Goal: Task Accomplishment & Management: Use online tool/utility

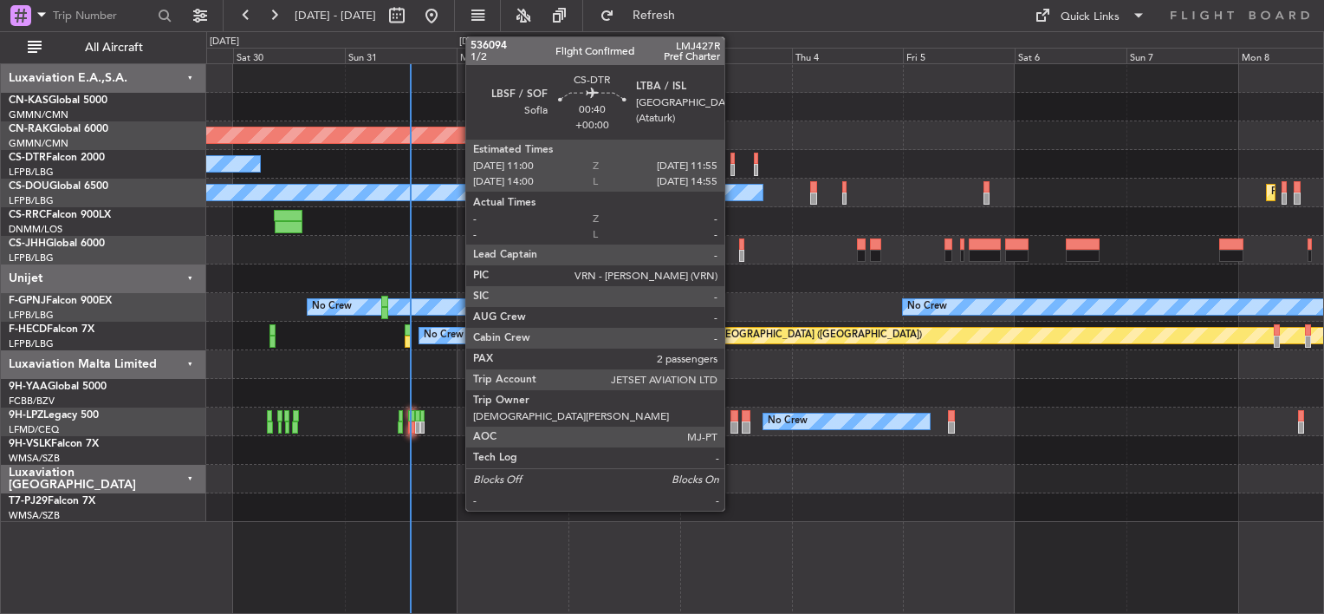
click at [732, 153] on div at bounding box center [733, 159] width 4 height 12
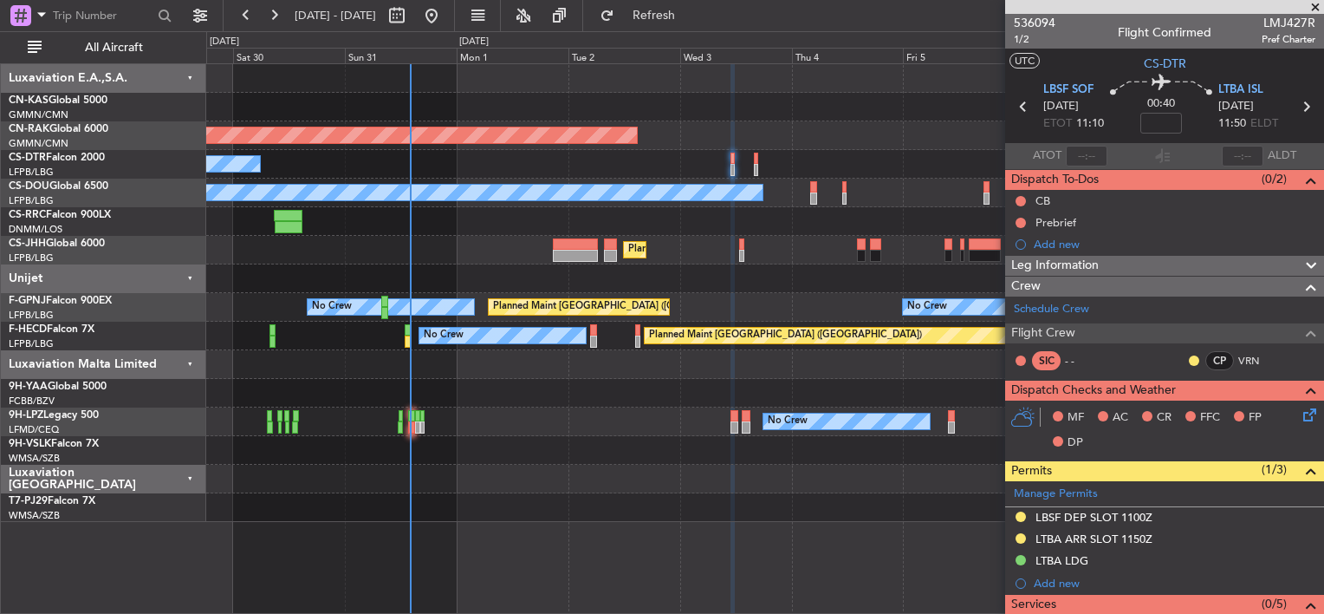
click at [945, 23] on div "[DATE] - [DATE] Refresh Quick Links All Aircraft" at bounding box center [662, 15] width 1324 height 31
click at [1317, 3] on span at bounding box center [1315, 8] width 17 height 16
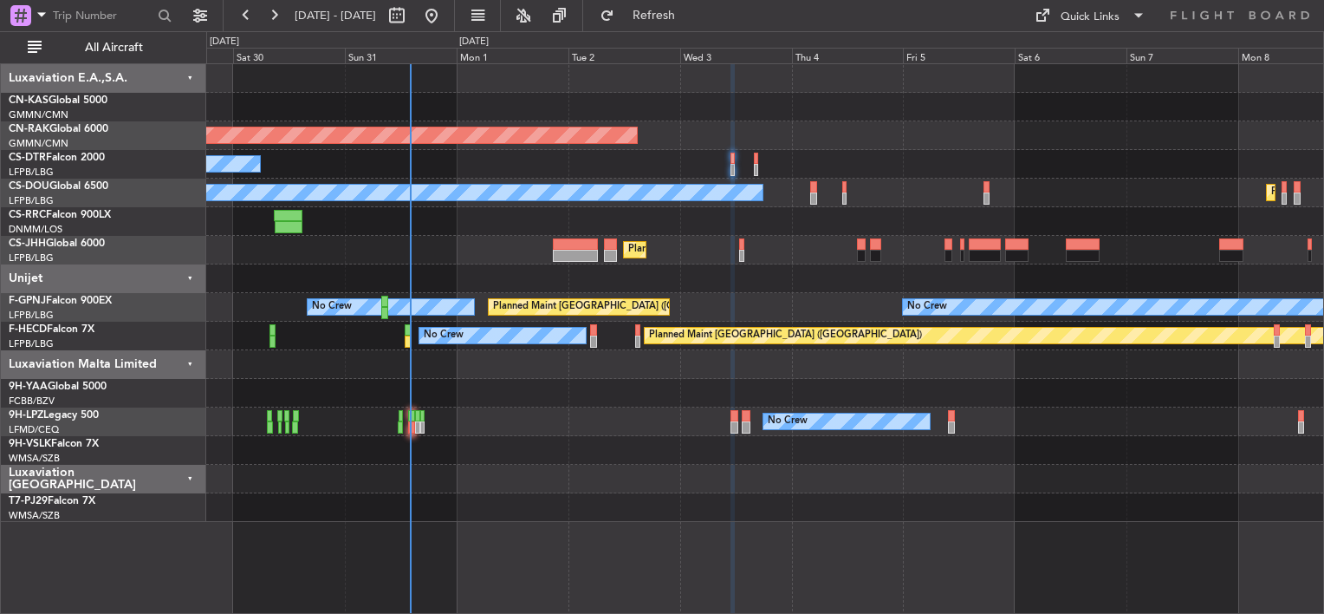
type input "0"
click at [1130, 10] on span at bounding box center [1138, 15] width 21 height 21
click at [1066, 95] on button "Crew Board" at bounding box center [1091, 99] width 130 height 42
click at [640, 209] on div "Planned Maint [GEOGRAPHIC_DATA] ([GEOGRAPHIC_DATA]) No Crew Planned Maint [GEOG…" at bounding box center [764, 293] width 1117 height 458
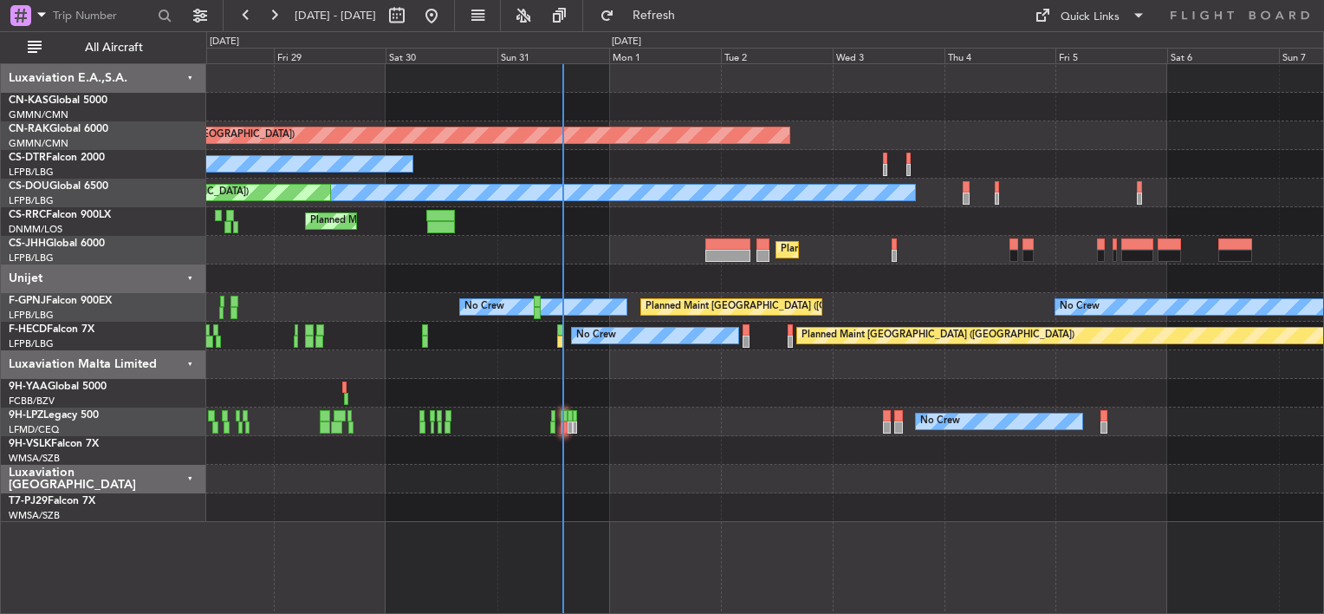
click at [922, 166] on div "Planned Maint [GEOGRAPHIC_DATA] ([GEOGRAPHIC_DATA]) No Crew Planned Maint [GEOG…" at bounding box center [764, 293] width 1117 height 458
click at [52, 93] on span "Casablanca ([PERSON_NAME] Intl)" at bounding box center [89, 98] width 160 height 22
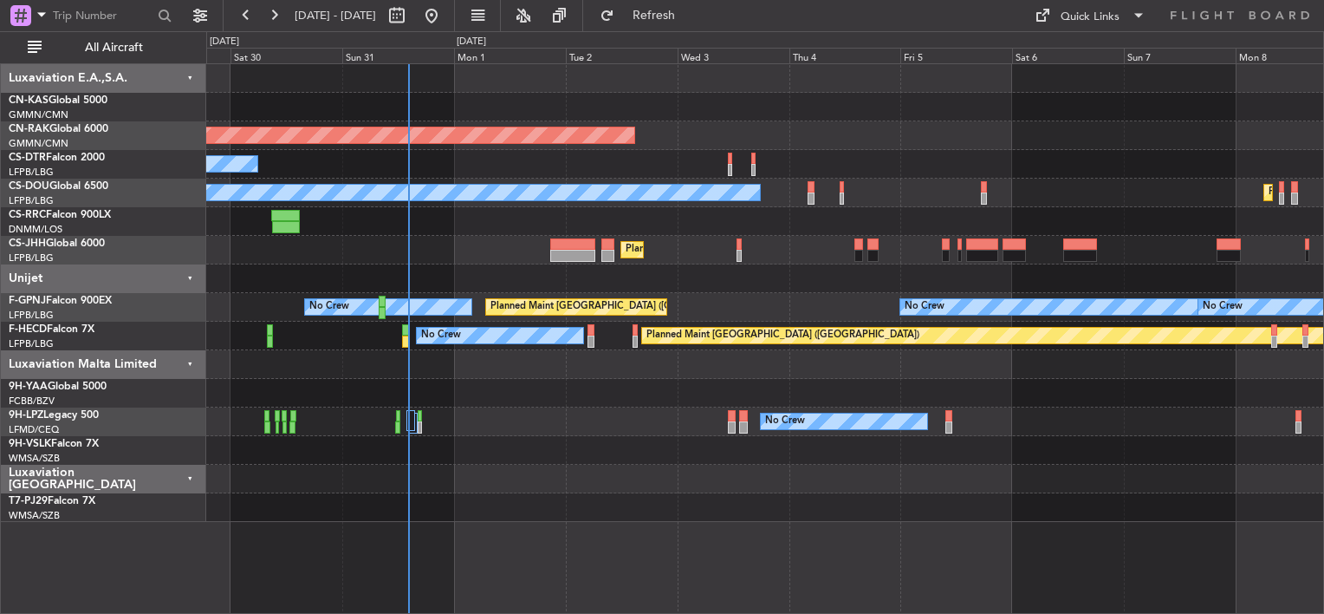
click at [586, 103] on div at bounding box center [764, 107] width 1117 height 29
